Goal: Transaction & Acquisition: Subscribe to service/newsletter

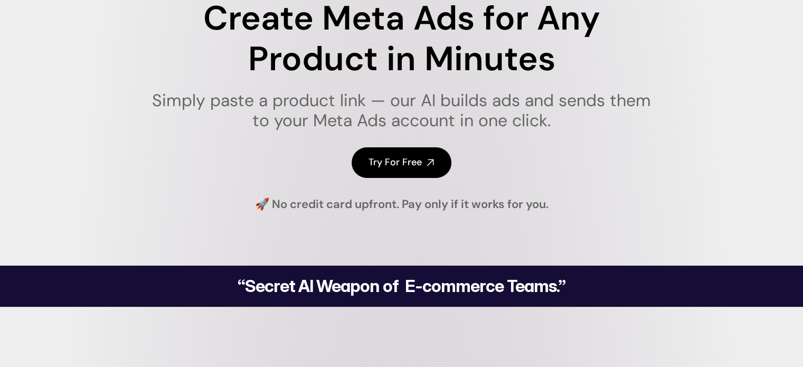
scroll to position [106, 0]
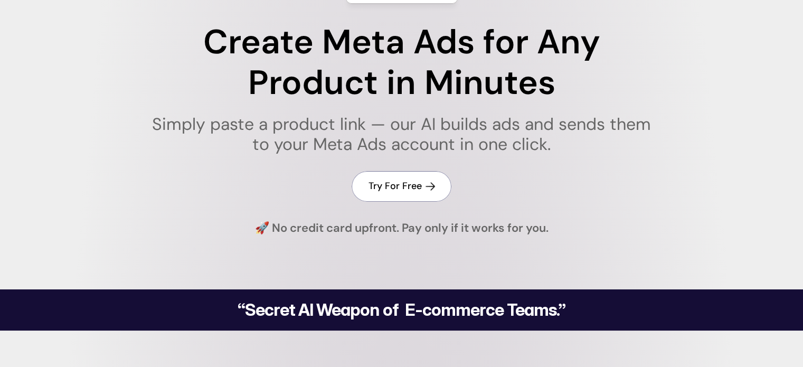
click at [407, 186] on h4 "Try For Free" at bounding box center [394, 185] width 53 height 13
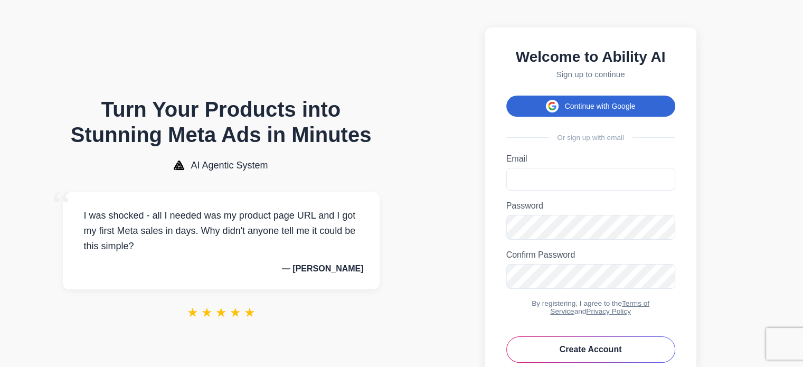
click at [605, 110] on button "Continue with Google" at bounding box center [590, 106] width 169 height 21
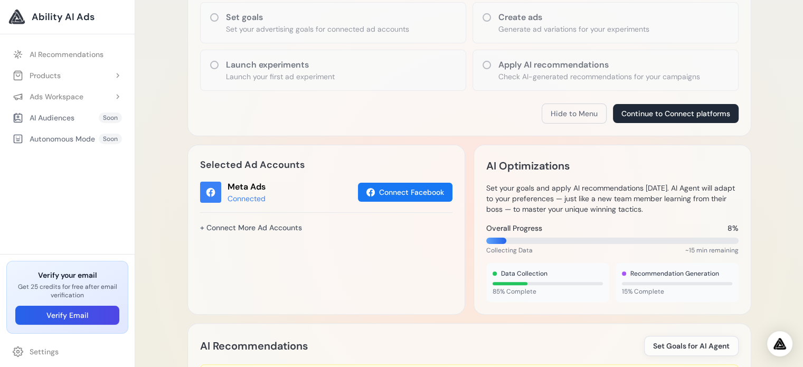
scroll to position [264, 0]
